Goal: Task Accomplishment & Management: Complete application form

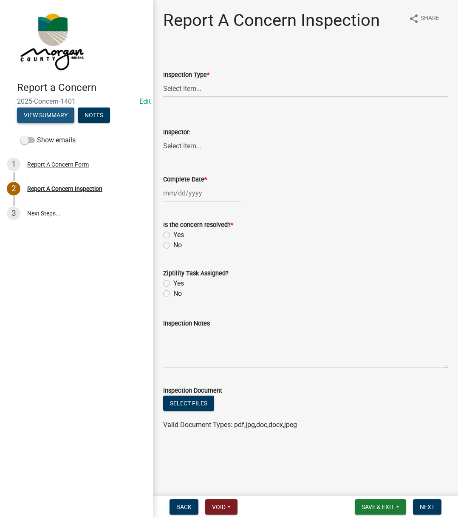
click at [46, 118] on button "View Summary" at bounding box center [45, 115] width 57 height 15
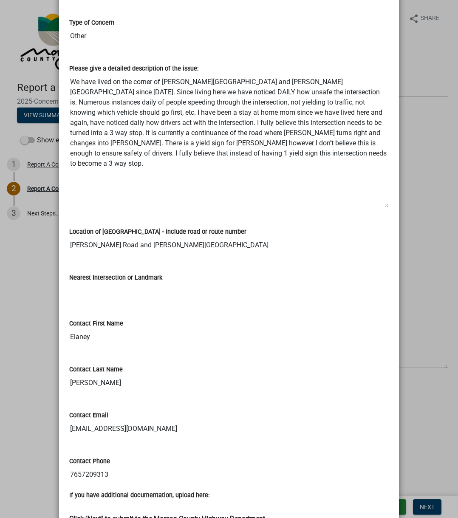
drag, startPoint x: 382, startPoint y: 130, endPoint x: 388, endPoint y: 206, distance: 76.8
click at [388, 206] on div "Please give a detailed description of the issue: We have lived on the corner of…" at bounding box center [229, 132] width 332 height 163
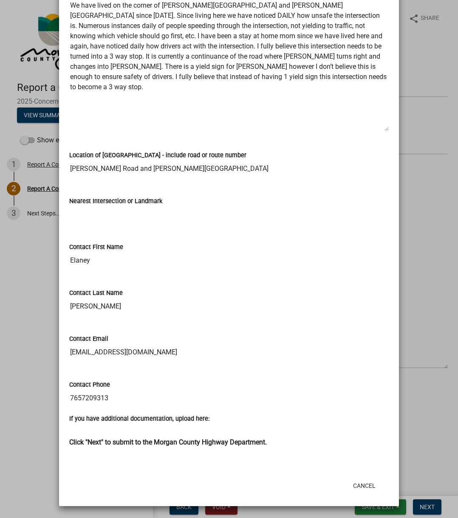
scroll to position [179, 0]
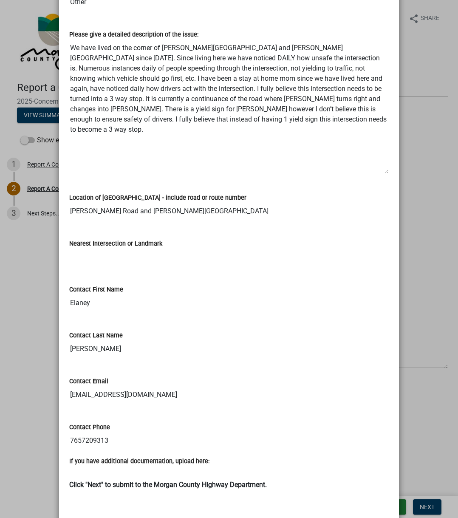
click at [69, 45] on textarea "We have lived on the corner of [PERSON_NAME][GEOGRAPHIC_DATA] and [PERSON_NAME]…" at bounding box center [229, 107] width 320 height 134
drag, startPoint x: 69, startPoint y: 45, endPoint x: 209, endPoint y: 116, distance: 156.6
click at [209, 116] on textarea "We have lived on the corner of [PERSON_NAME][GEOGRAPHIC_DATA] and [PERSON_NAME]…" at bounding box center [229, 107] width 320 height 134
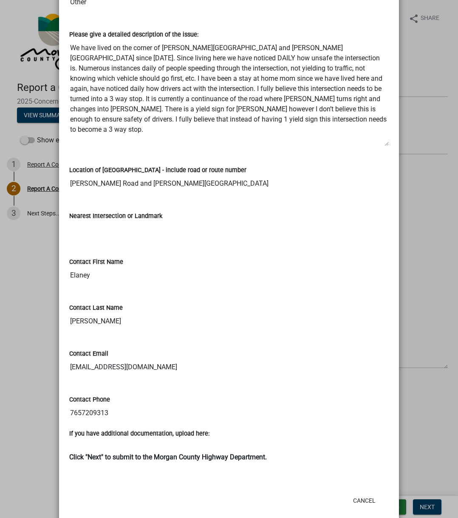
drag, startPoint x: 384, startPoint y: 173, endPoint x: 388, endPoint y: 145, distance: 27.9
click at [388, 145] on div "Please give a detailed description of the issue: We have lived on the corner of…" at bounding box center [229, 85] width 332 height 136
click at [78, 184] on input "[PERSON_NAME] Road and [PERSON_NAME][GEOGRAPHIC_DATA]" at bounding box center [229, 183] width 320 height 17
drag, startPoint x: 78, startPoint y: 184, endPoint x: 173, endPoint y: 179, distance: 94.9
click at [173, 179] on input "[PERSON_NAME] Road and [PERSON_NAME][GEOGRAPHIC_DATA]" at bounding box center [229, 183] width 320 height 17
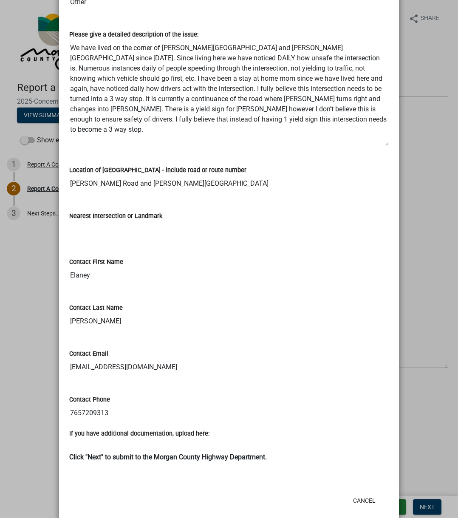
click at [173, 179] on input "[PERSON_NAME] Road and [PERSON_NAME][GEOGRAPHIC_DATA]" at bounding box center [229, 183] width 320 height 17
click at [77, 278] on input "Elaney" at bounding box center [229, 275] width 320 height 17
click at [82, 289] on div "Contact First Name [PERSON_NAME]" at bounding box center [229, 268] width 332 height 46
click at [103, 121] on textarea "We have lived on the corner of [PERSON_NAME][GEOGRAPHIC_DATA] and [PERSON_NAME]…" at bounding box center [229, 93] width 320 height 107
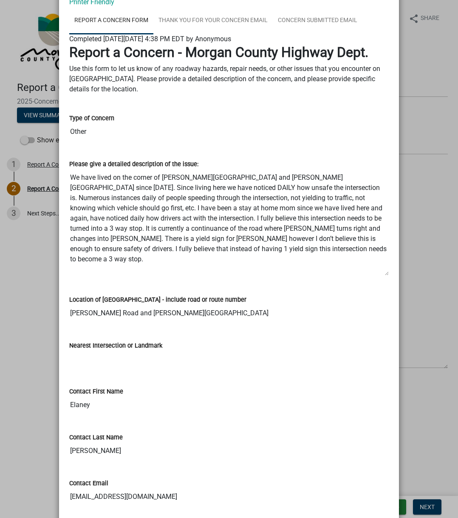
scroll to position [0, 0]
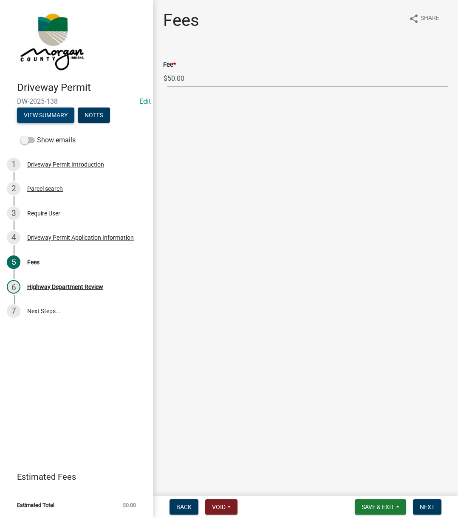
click at [59, 110] on button "View Summary" at bounding box center [45, 115] width 57 height 15
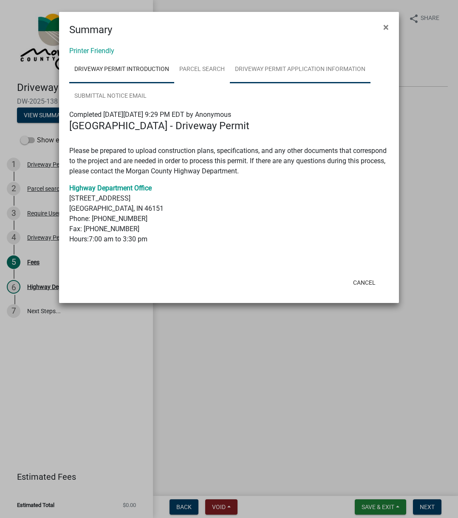
click at [317, 78] on link "Driveway Permit Application Information" at bounding box center [300, 69] width 141 height 27
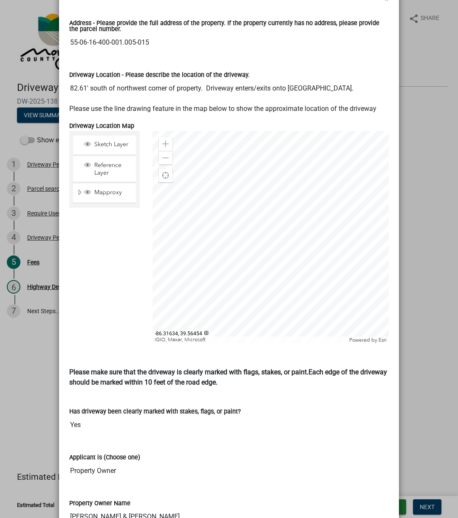
scroll to position [425, 0]
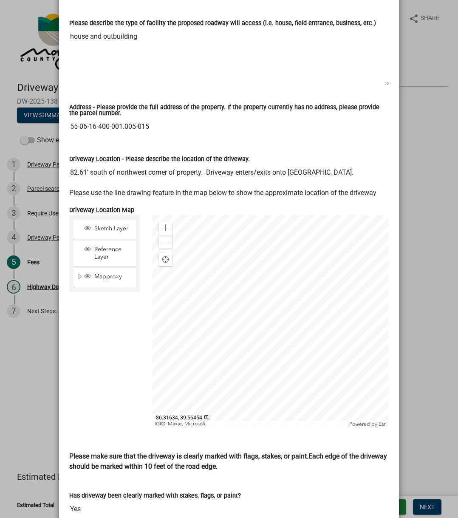
click at [69, 118] on input "55-06-16-400-001.005-015" at bounding box center [229, 126] width 320 height 17
drag, startPoint x: 68, startPoint y: 115, endPoint x: 154, endPoint y: 110, distance: 85.6
click at [151, 118] on input "55-06-16-400-001.005-015" at bounding box center [229, 126] width 320 height 17
click at [408, 54] on ngb-modal-window "Summary × Printer Friendly Driveway Permit Introduction Parcel search Driveway …" at bounding box center [229, 259] width 458 height 518
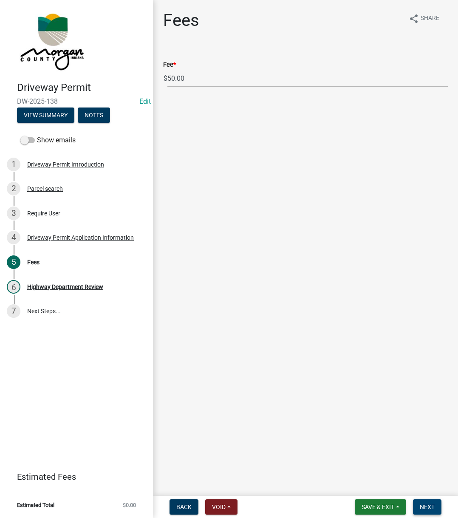
click at [424, 390] on span "Next" at bounding box center [427, 507] width 15 height 7
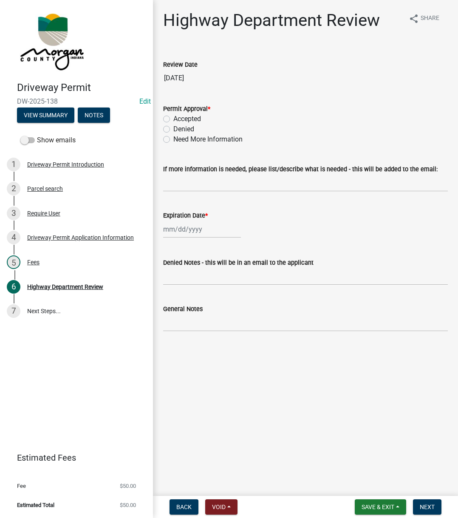
click at [173, 121] on label "Accepted" at bounding box center [187, 119] width 28 height 10
click at [173, 119] on input "Accepted" at bounding box center [176, 117] width 6 height 6
radio input "true"
select select "10"
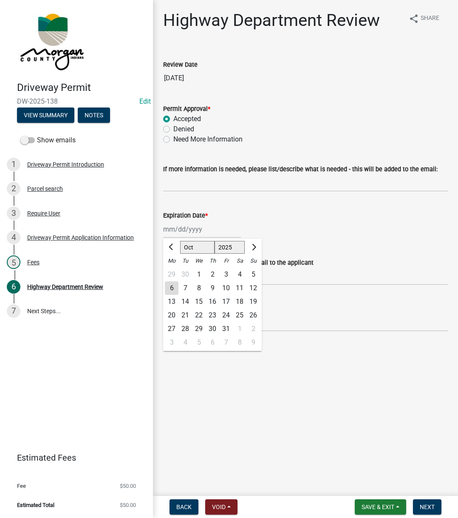
drag, startPoint x: 181, startPoint y: 228, endPoint x: 187, endPoint y: 222, distance: 8.7
click at [181, 228] on div "Jan Feb Mar Apr May Jun Jul Aug Sep Oct Nov Dec 1525 1526 1527 1528 1529 1530 1…" at bounding box center [202, 229] width 78 height 17
click at [233, 250] on select "1525 1526 1527 1528 1529 1530 1531 1532 1533 1534 1535 1536 1537 1538 1539 1540…" at bounding box center [230, 247] width 31 height 13
select select "2026"
click at [215, 241] on select "1525 1526 1527 1528 1529 1530 1531 1532 1533 1534 1535 1536 1537 1538 1539 1540…" at bounding box center [230, 247] width 31 height 13
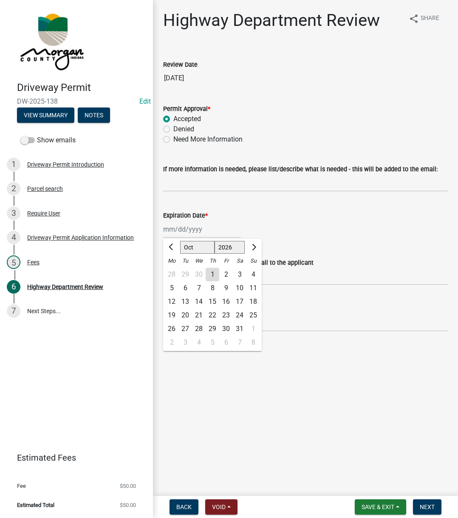
click at [186, 288] on div "6" at bounding box center [186, 288] width 14 height 14
type input "10/06/2026"
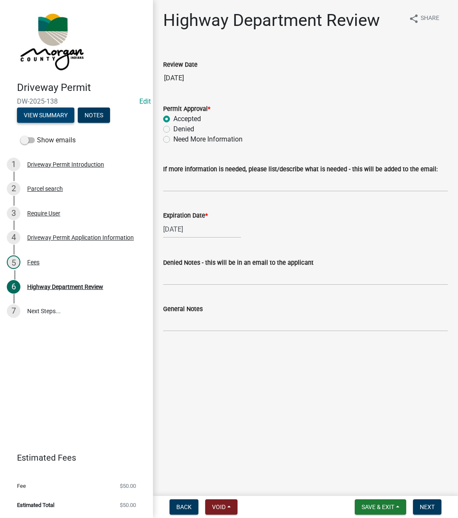
click at [41, 116] on button "View Summary" at bounding box center [45, 115] width 57 height 15
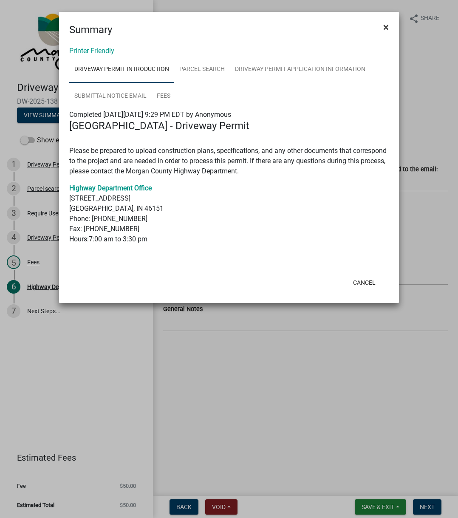
click at [385, 26] on span "×" at bounding box center [386, 27] width 6 height 12
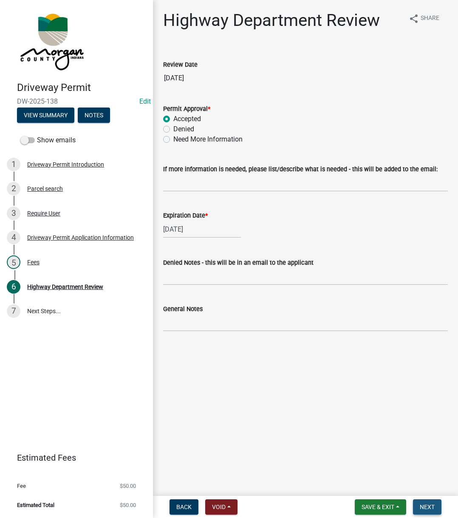
click at [435, 390] on button "Next" at bounding box center [427, 506] width 28 height 15
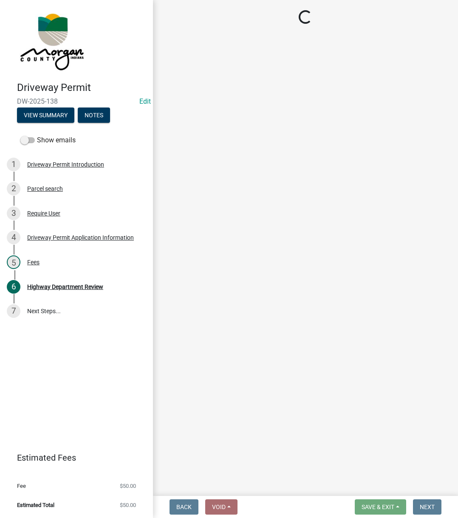
select select "3: 3"
